Goal: Task Accomplishment & Management: Manage account settings

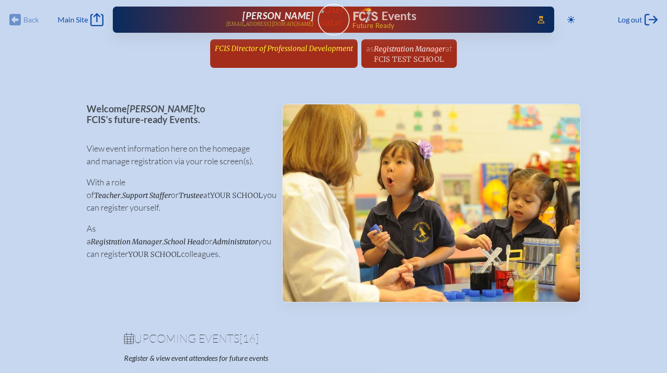
click at [252, 51] on span "FCIS Director of Professional Development" at bounding box center [284, 48] width 138 height 9
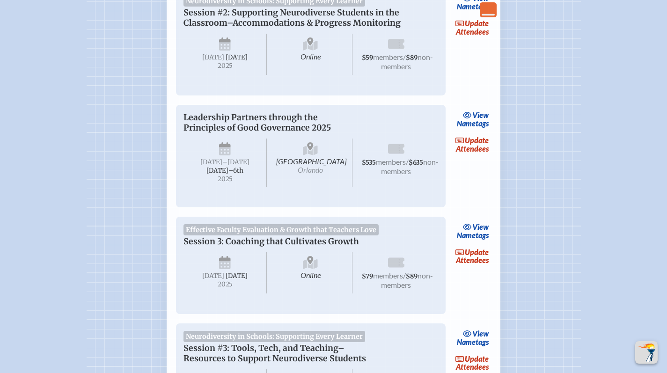
scroll to position [912, 0]
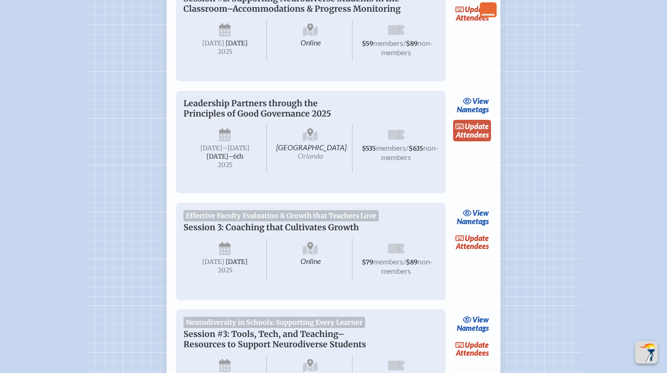
click at [482, 141] on link "update Attendees" at bounding box center [472, 131] width 38 height 22
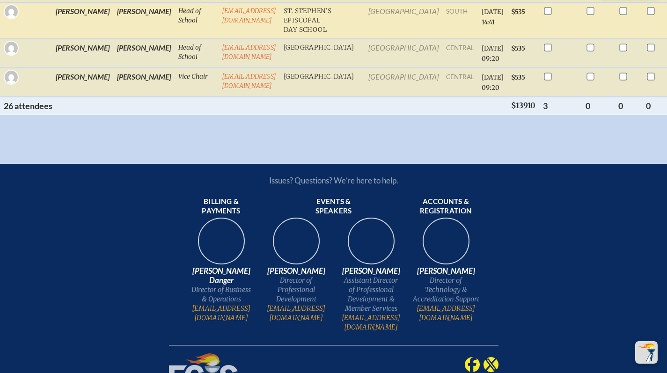
scroll to position [1113, 0]
